Goal: Information Seeking & Learning: Learn about a topic

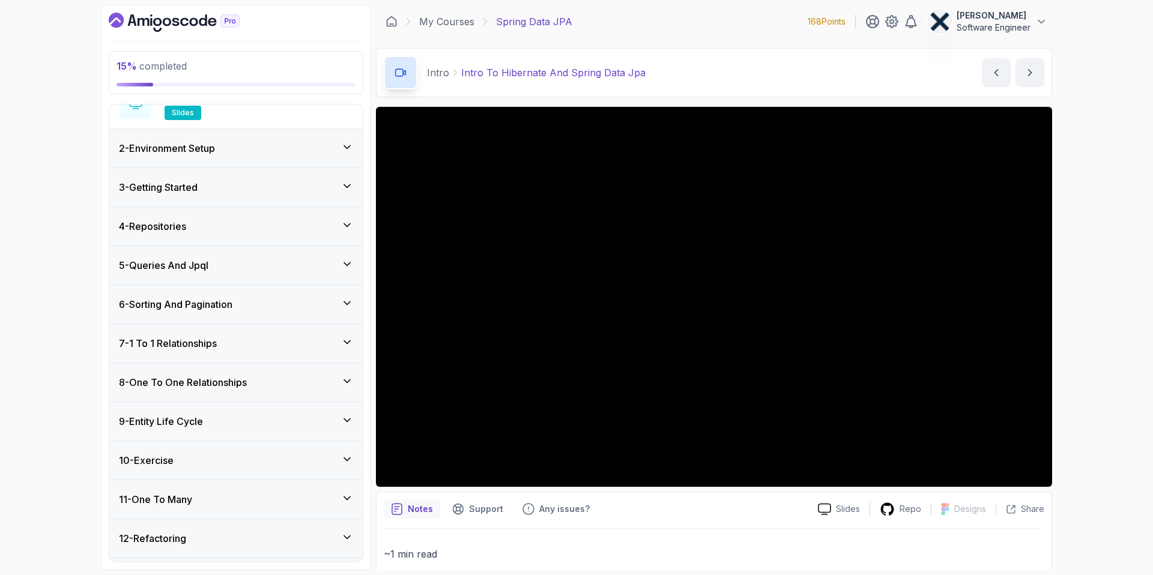
scroll to position [220, 0]
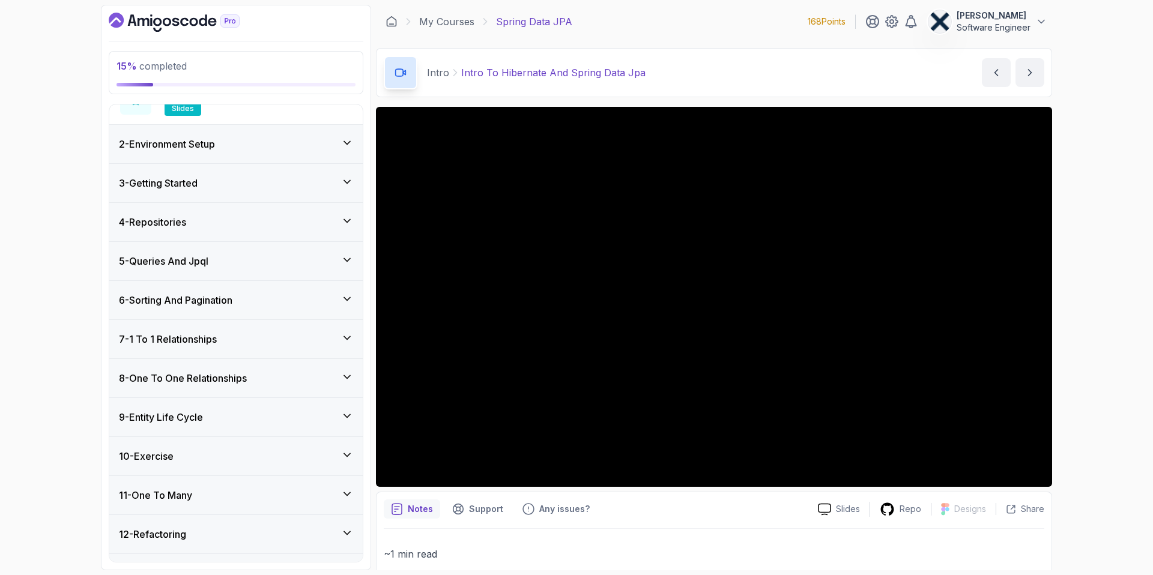
click at [218, 223] on div "4 - Repositories" at bounding box center [236, 222] width 234 height 14
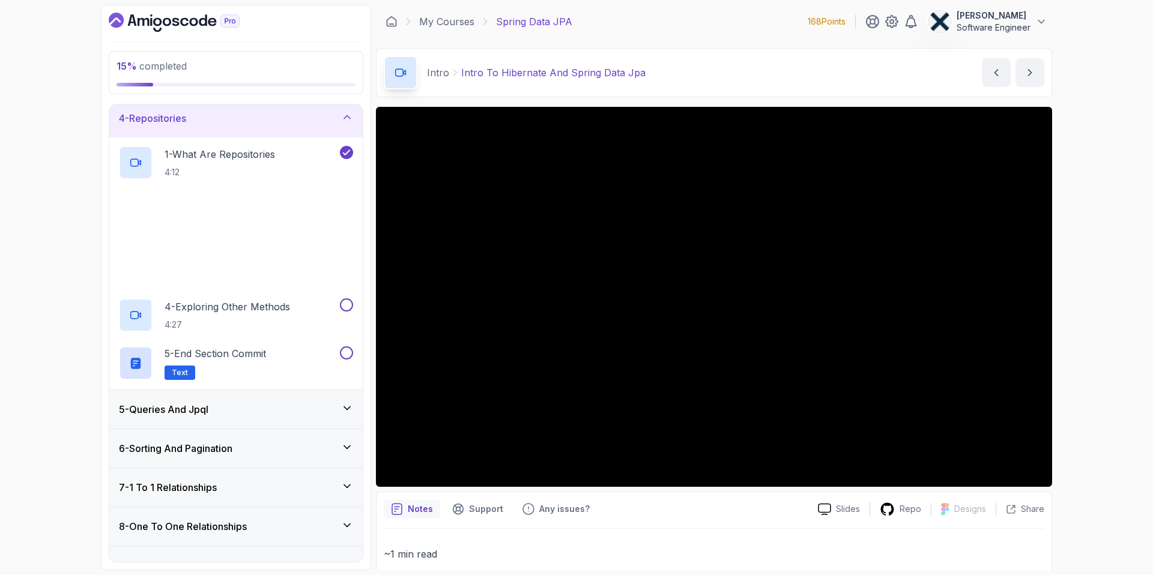
scroll to position [124, 0]
click at [282, 304] on p "4 - Exploring Other Methods" at bounding box center [228, 304] width 126 height 14
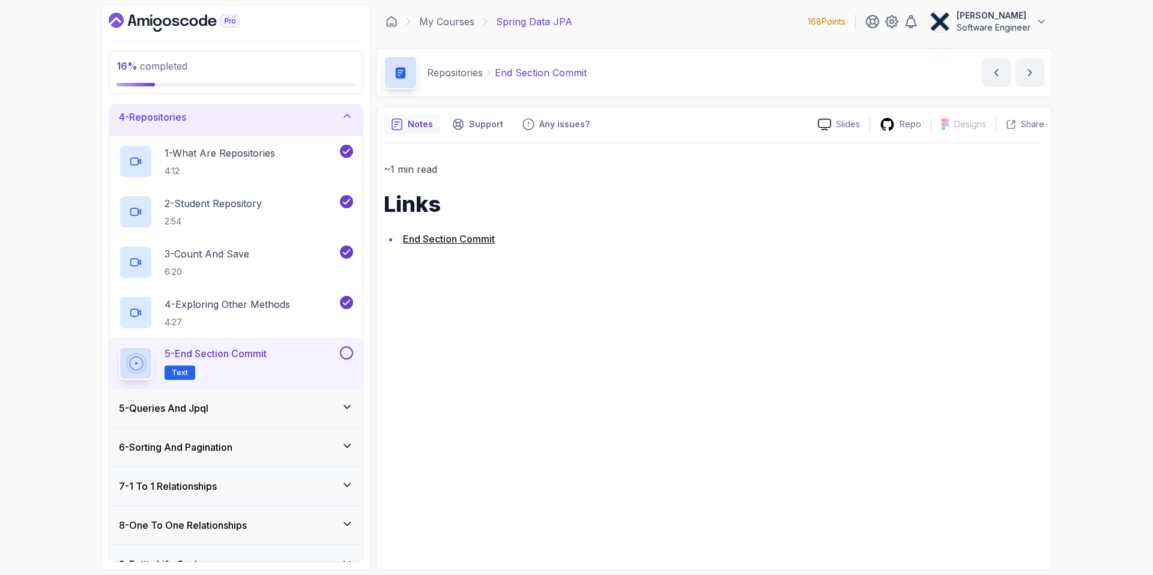
click at [462, 243] on link "End Section Commit" at bounding box center [449, 239] width 92 height 12
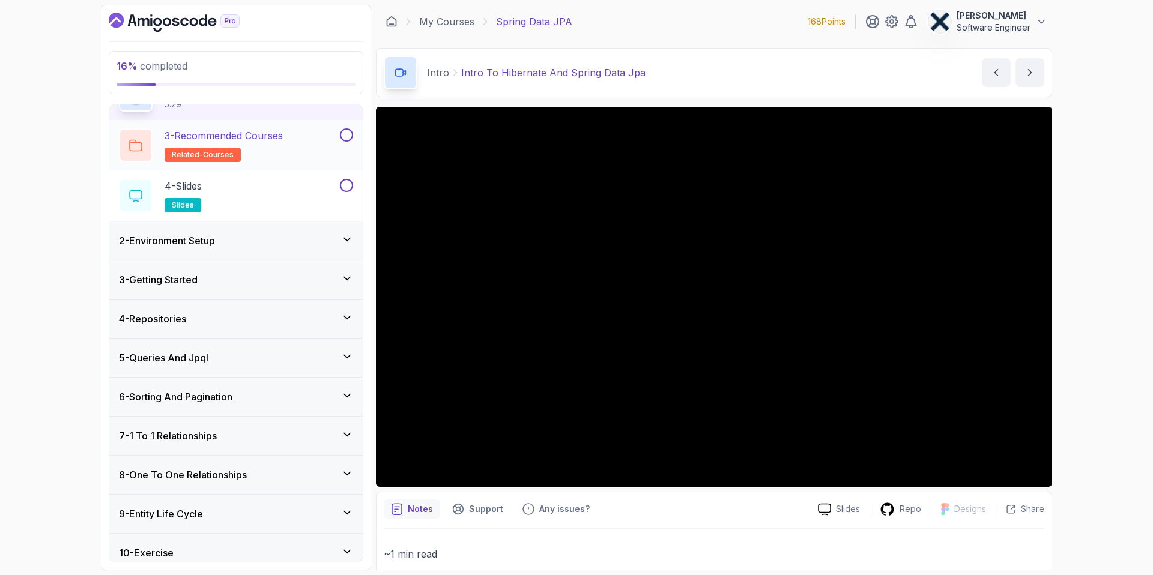
scroll to position [127, 0]
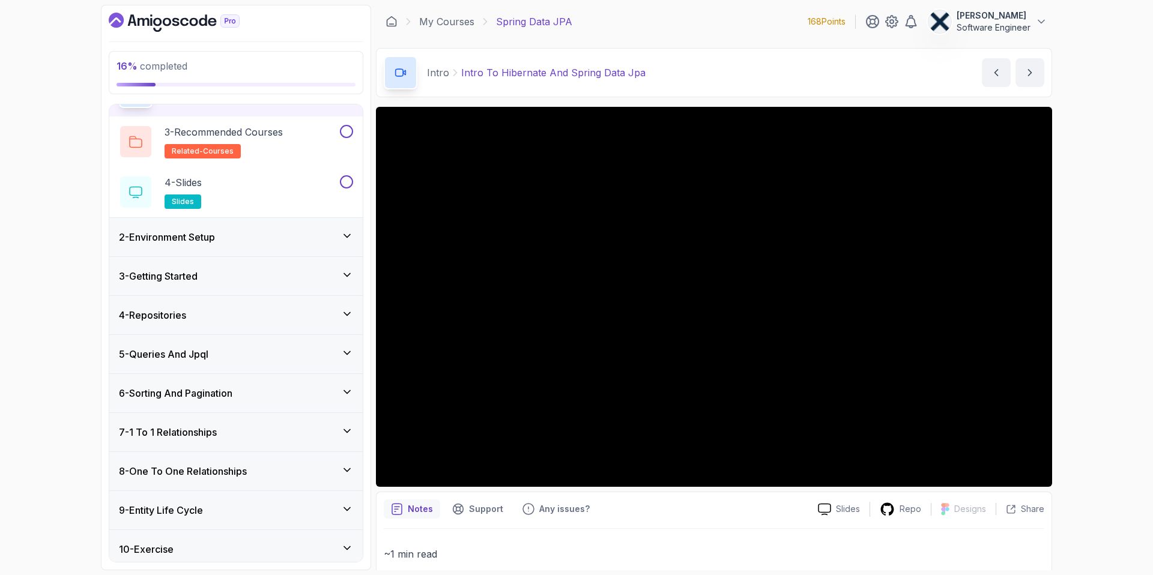
click at [210, 270] on div "3 - Getting Started" at bounding box center [235, 276] width 253 height 38
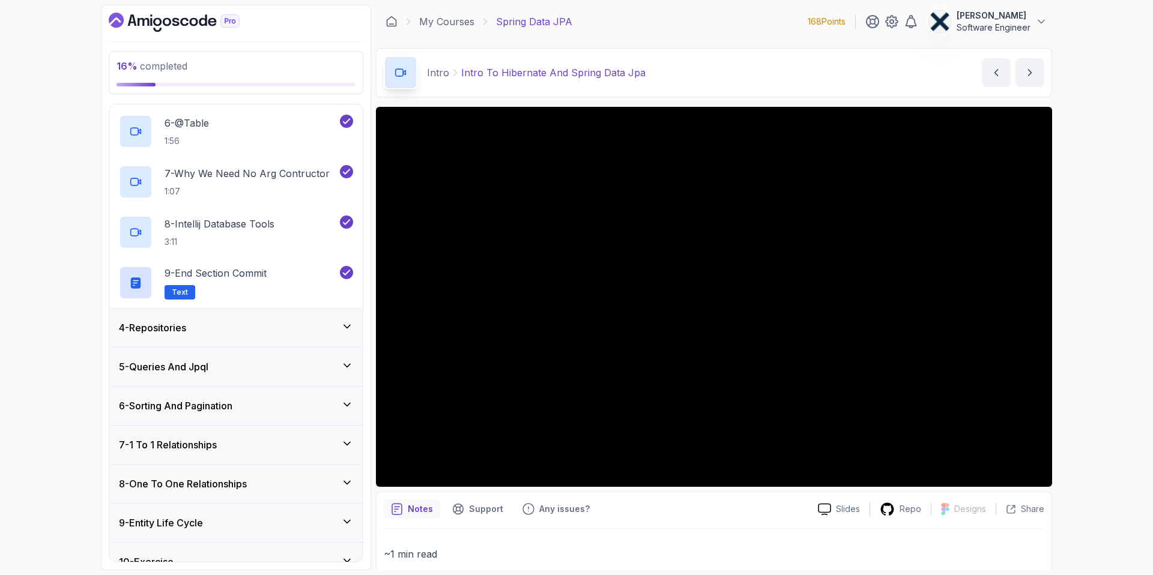
click at [187, 340] on div "4 - Repositories" at bounding box center [235, 328] width 253 height 38
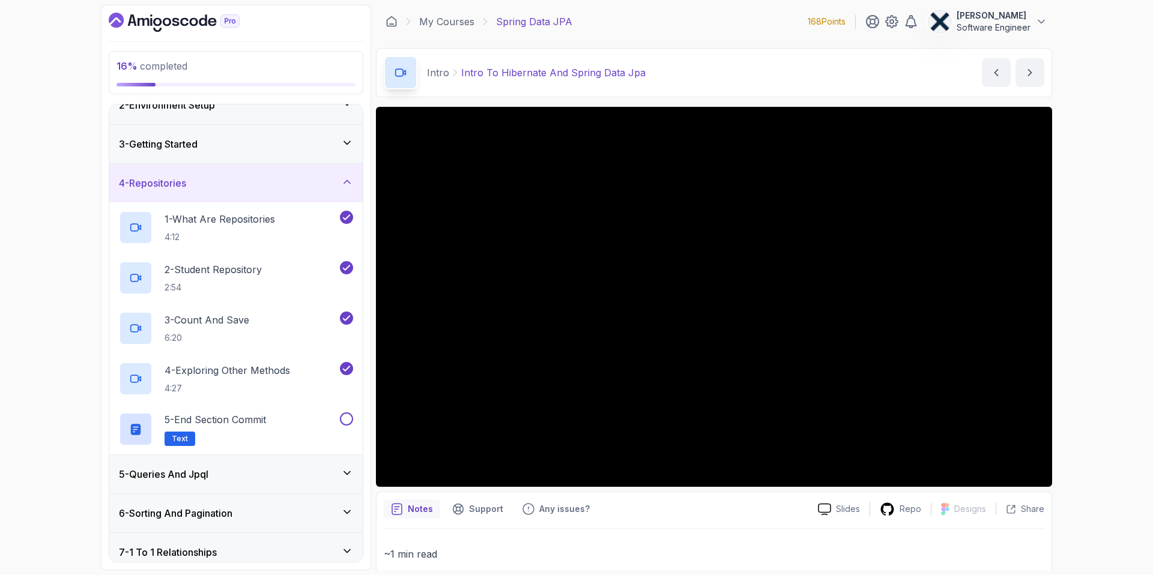
scroll to position [55, 0]
click at [344, 419] on button at bounding box center [346, 421] width 13 height 13
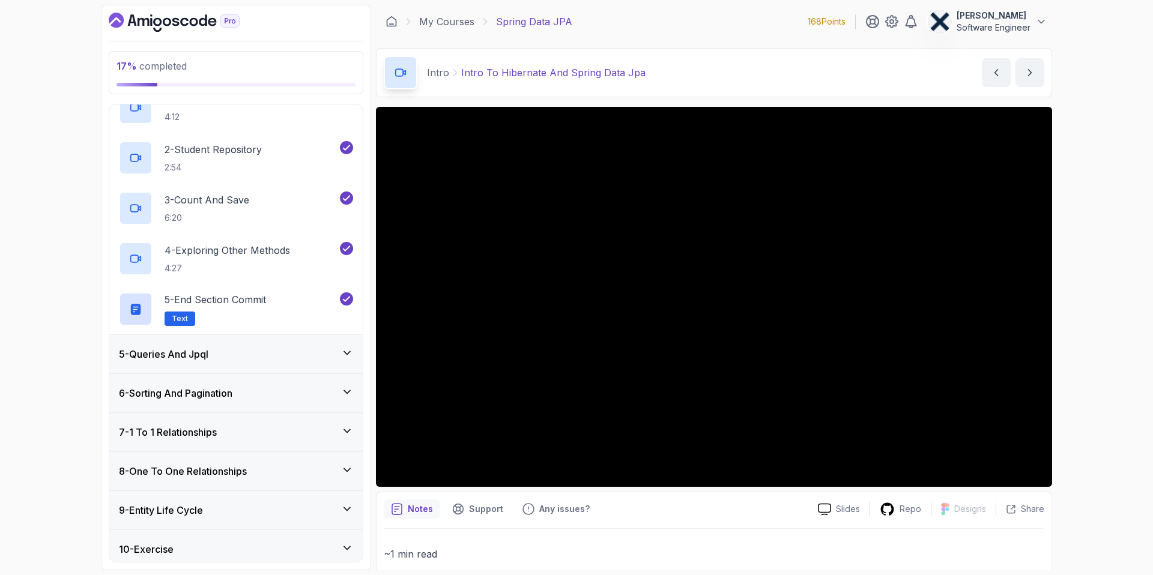
scroll to position [190, 0]
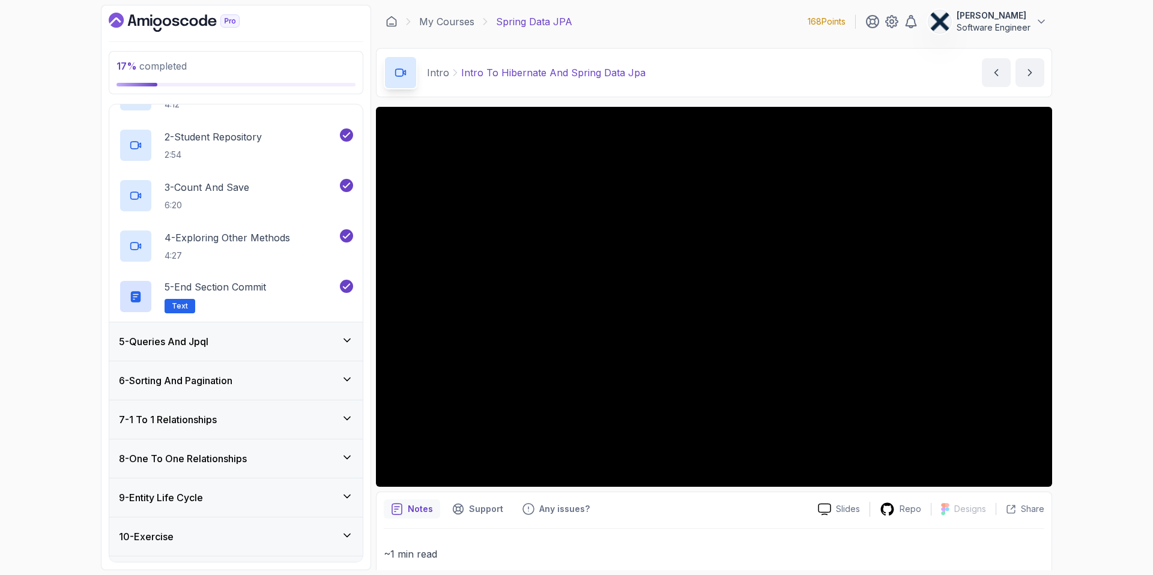
click at [277, 351] on div "5 - Queries And Jpql" at bounding box center [235, 342] width 253 height 38
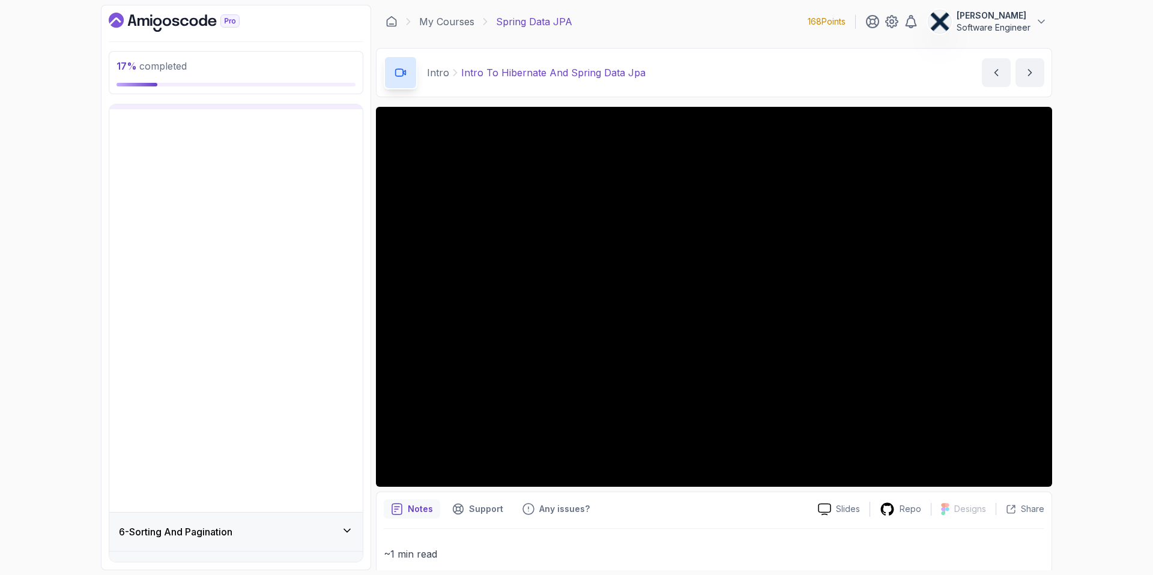
scroll to position [171, 0]
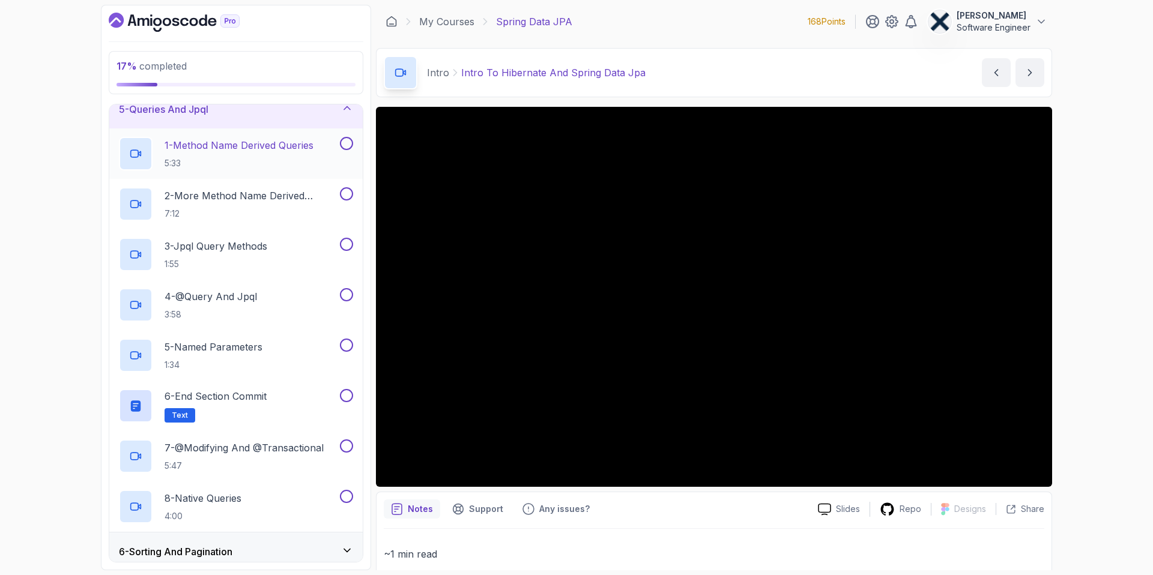
click at [273, 154] on h2 "1 - Method Name Derived Queries 5:33" at bounding box center [239, 153] width 149 height 31
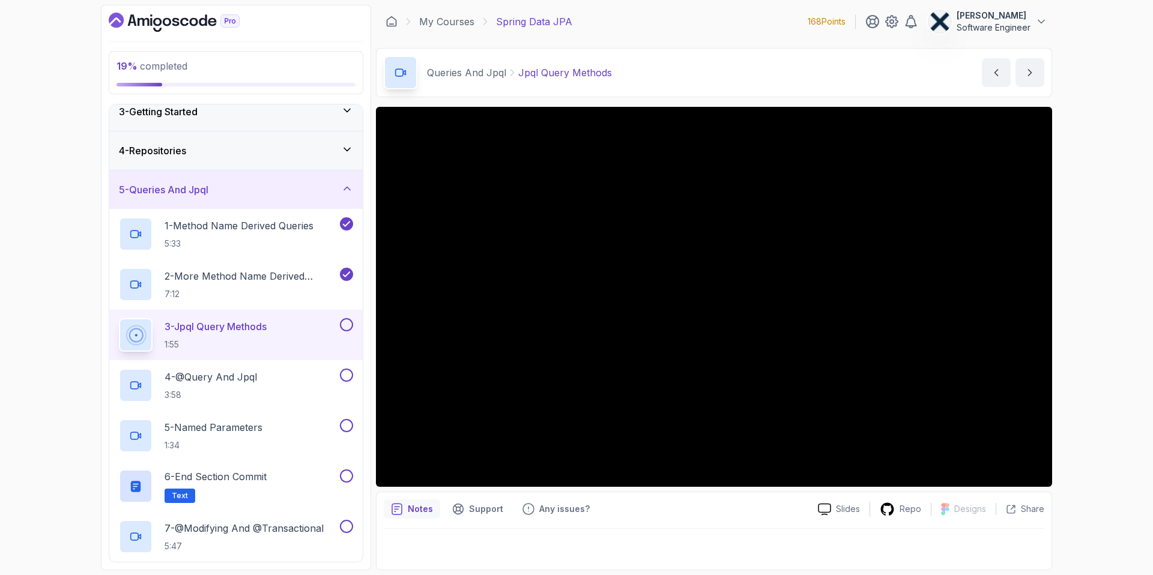
scroll to position [91, 0]
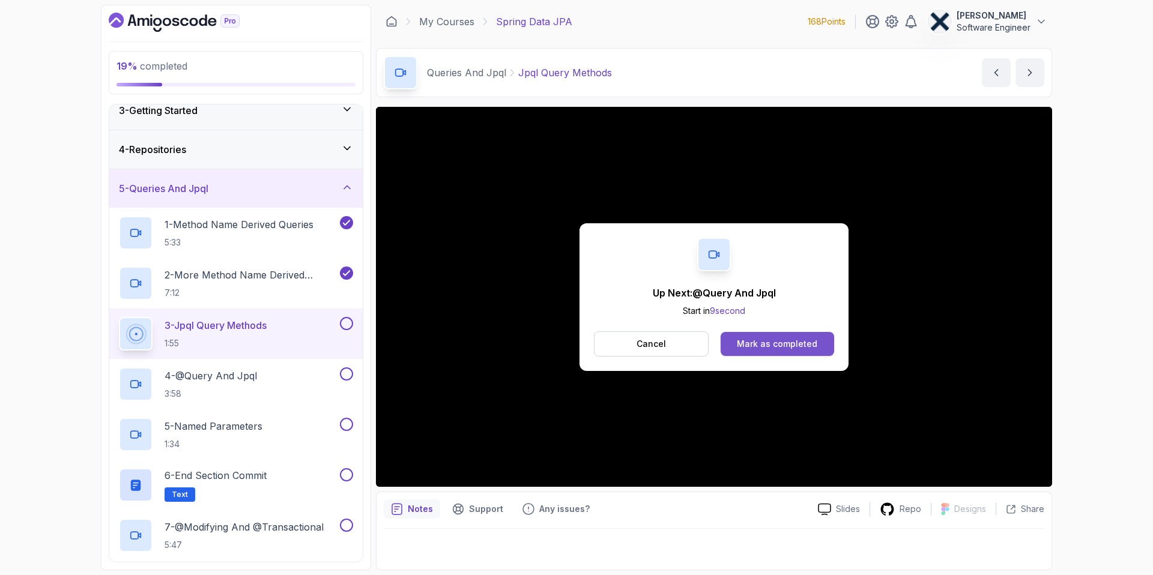
click at [769, 348] on div "Mark as completed" at bounding box center [777, 344] width 80 height 12
